Goal: Navigation & Orientation: Find specific page/section

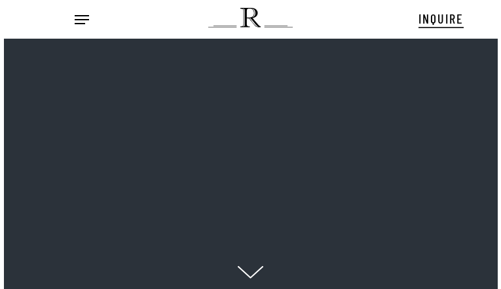
scroll to position [13, 16]
